Goal: Task Accomplishment & Management: Manage account settings

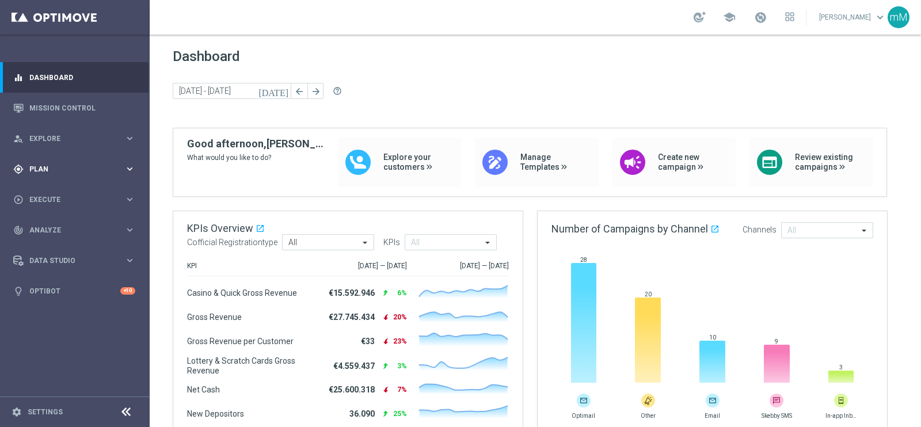
click at [52, 166] on span "Plan" at bounding box center [76, 169] width 95 height 7
click at [58, 194] on link "Target Groups" at bounding box center [75, 192] width 90 height 9
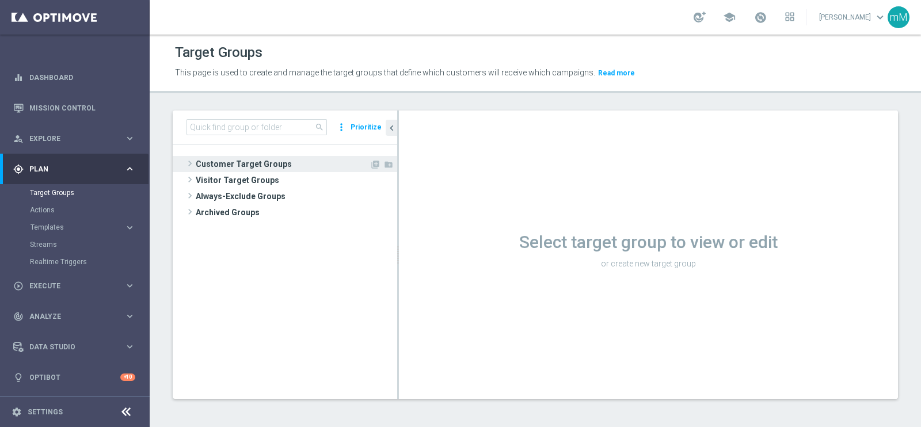
click at [247, 161] on span "Customer Target Groups" at bounding box center [283, 164] width 174 height 16
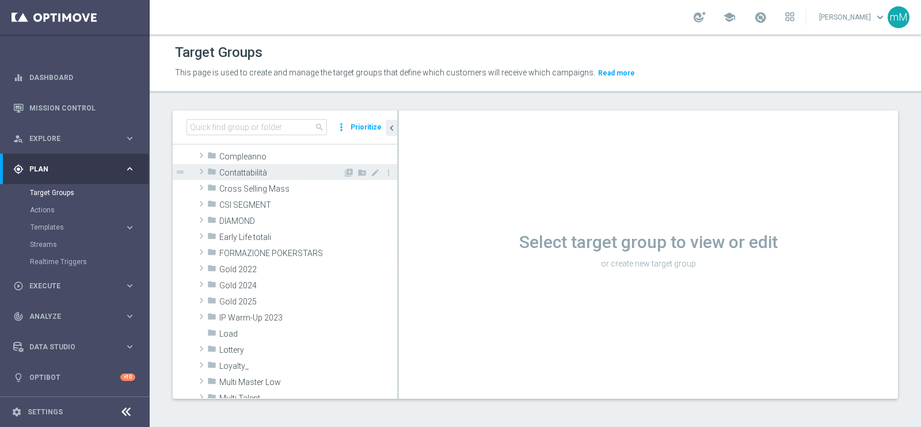
scroll to position [191, 0]
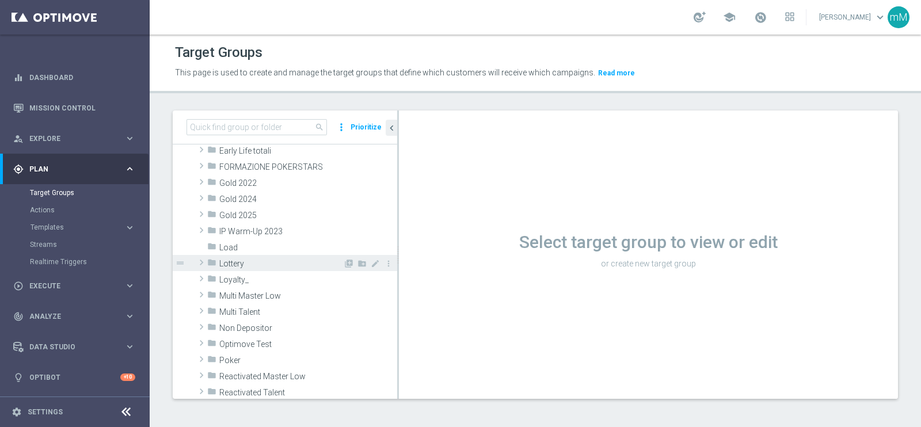
click at [248, 260] on span "Lottery" at bounding box center [281, 264] width 124 height 10
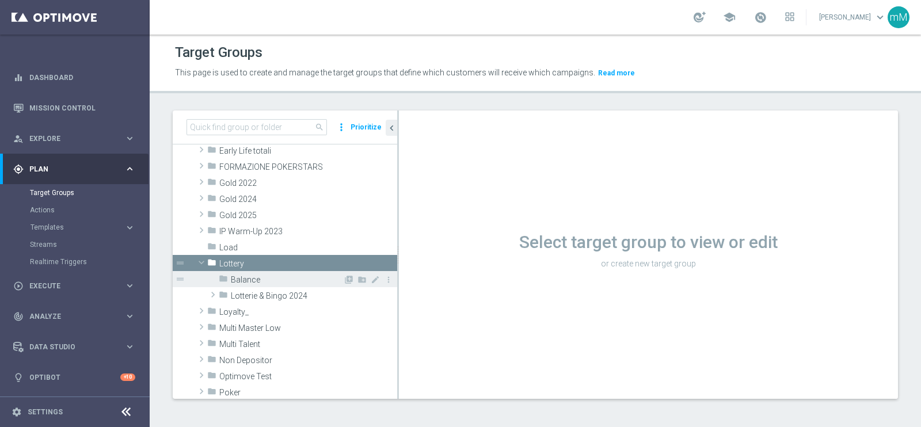
click at [256, 278] on span "Balance" at bounding box center [287, 280] width 112 height 10
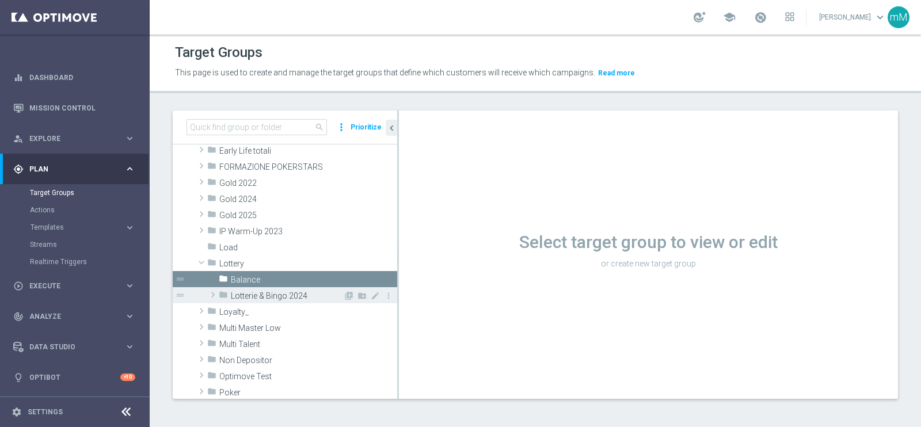
click at [255, 297] on span "Lotterie & Bingo 2024" at bounding box center [287, 296] width 112 height 10
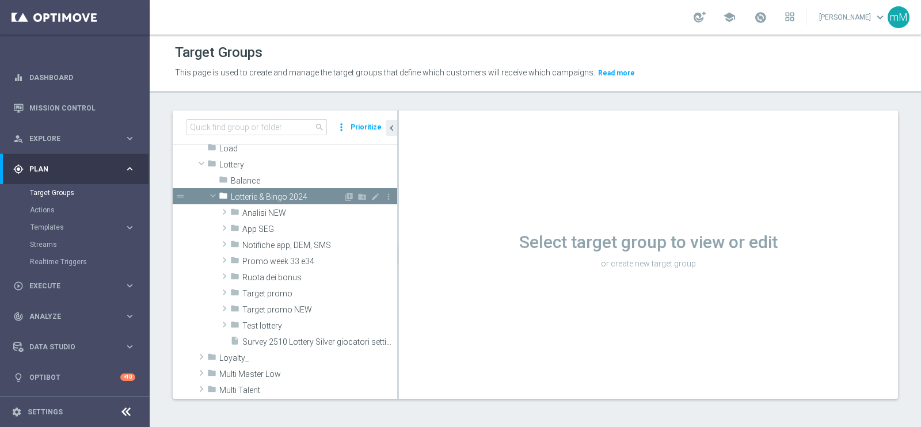
scroll to position [294, 0]
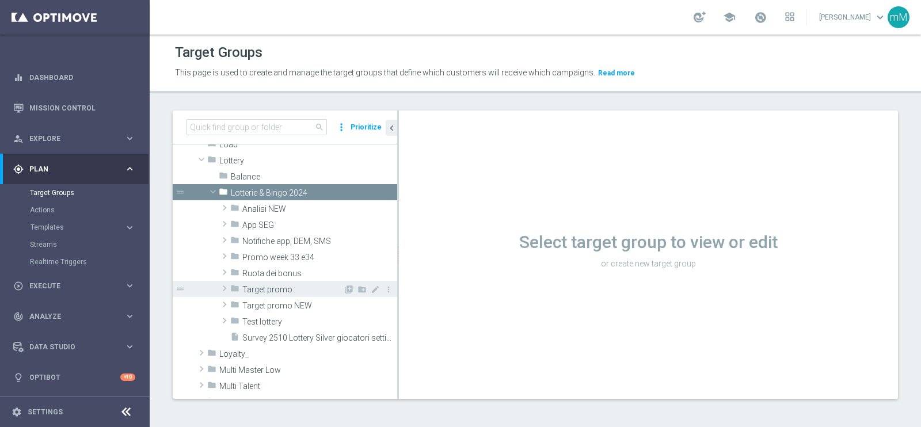
click at [287, 291] on span "Target promo" at bounding box center [292, 290] width 101 height 10
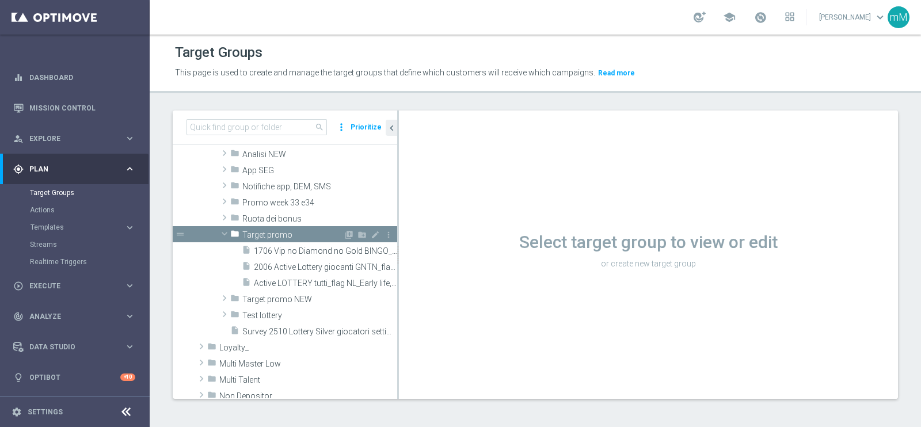
scroll to position [351, 0]
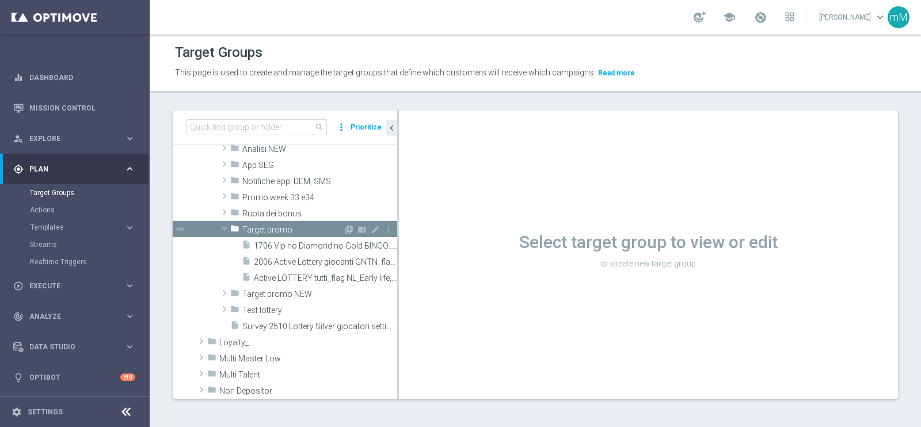
click at [302, 291] on span "Target promo NEW" at bounding box center [319, 295] width 155 height 10
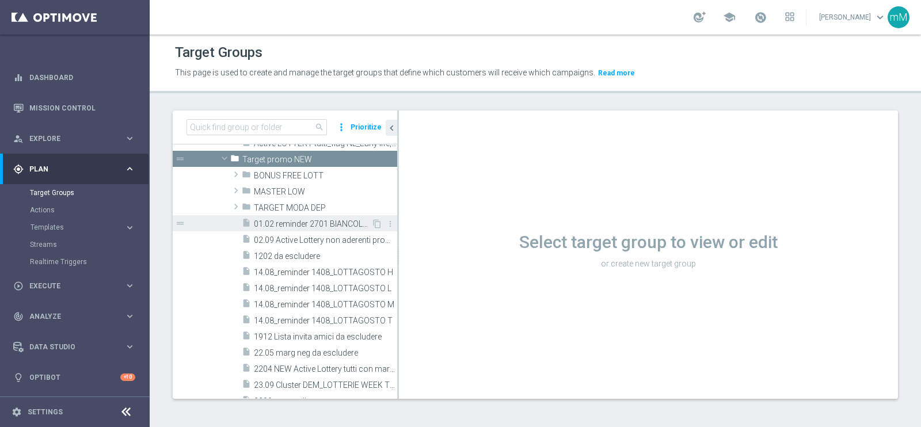
scroll to position [542, 0]
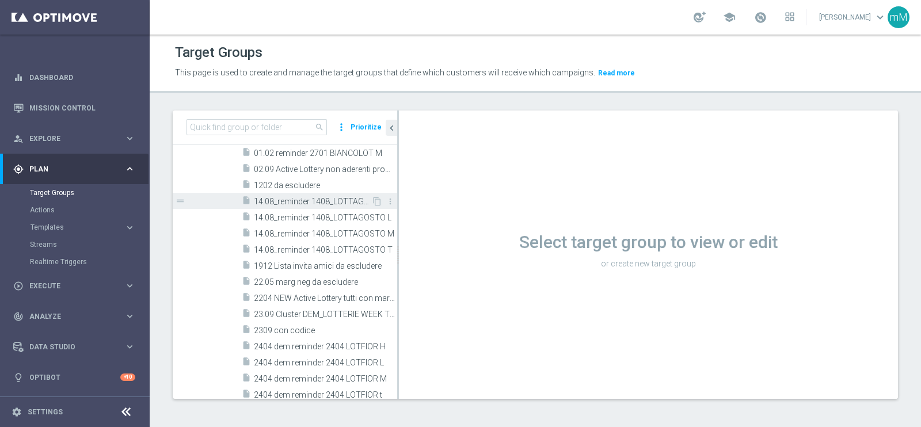
click at [310, 200] on span "14.08_reminder 1408_LOTTAGOSTO H" at bounding box center [312, 202] width 117 height 10
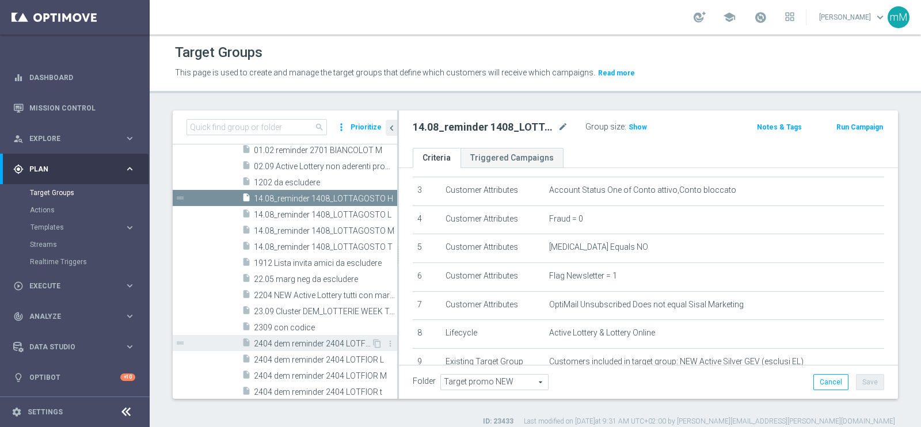
scroll to position [565, 0]
